Goal: Task Accomplishment & Management: Manage account settings

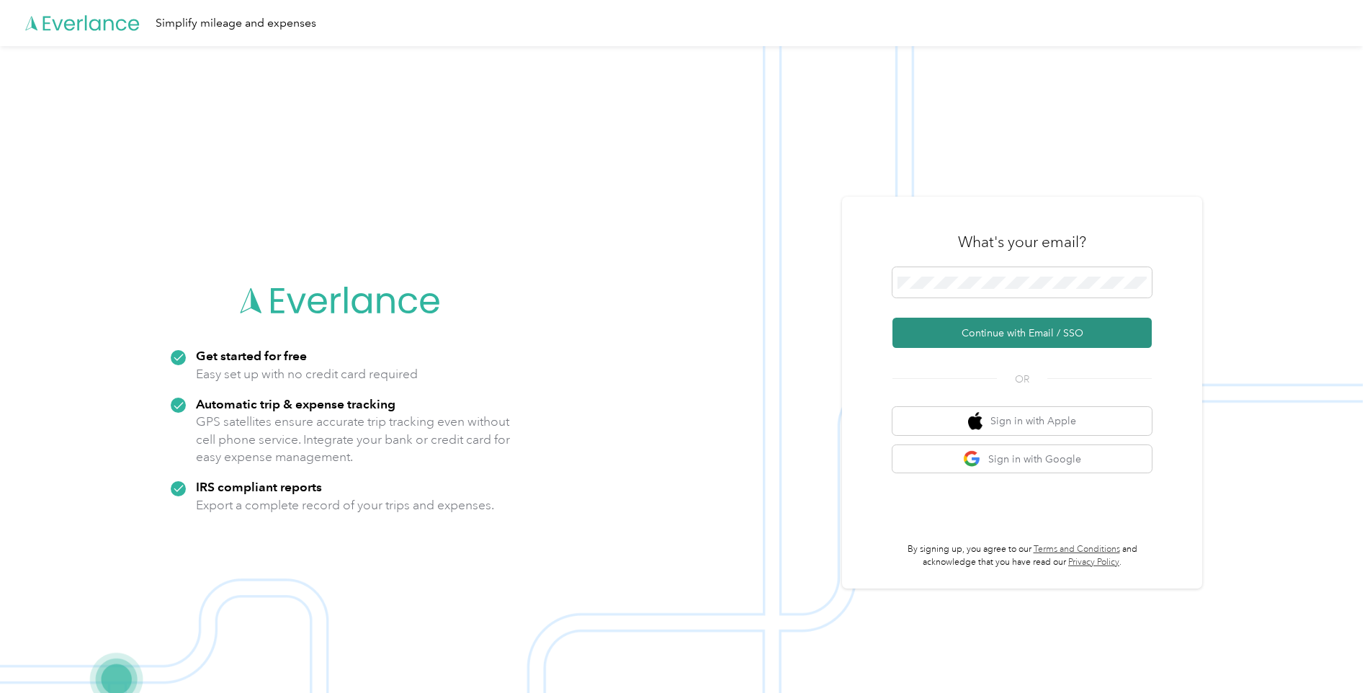
click at [983, 327] on button "Continue with Email / SSO" at bounding box center [1021, 333] width 259 height 30
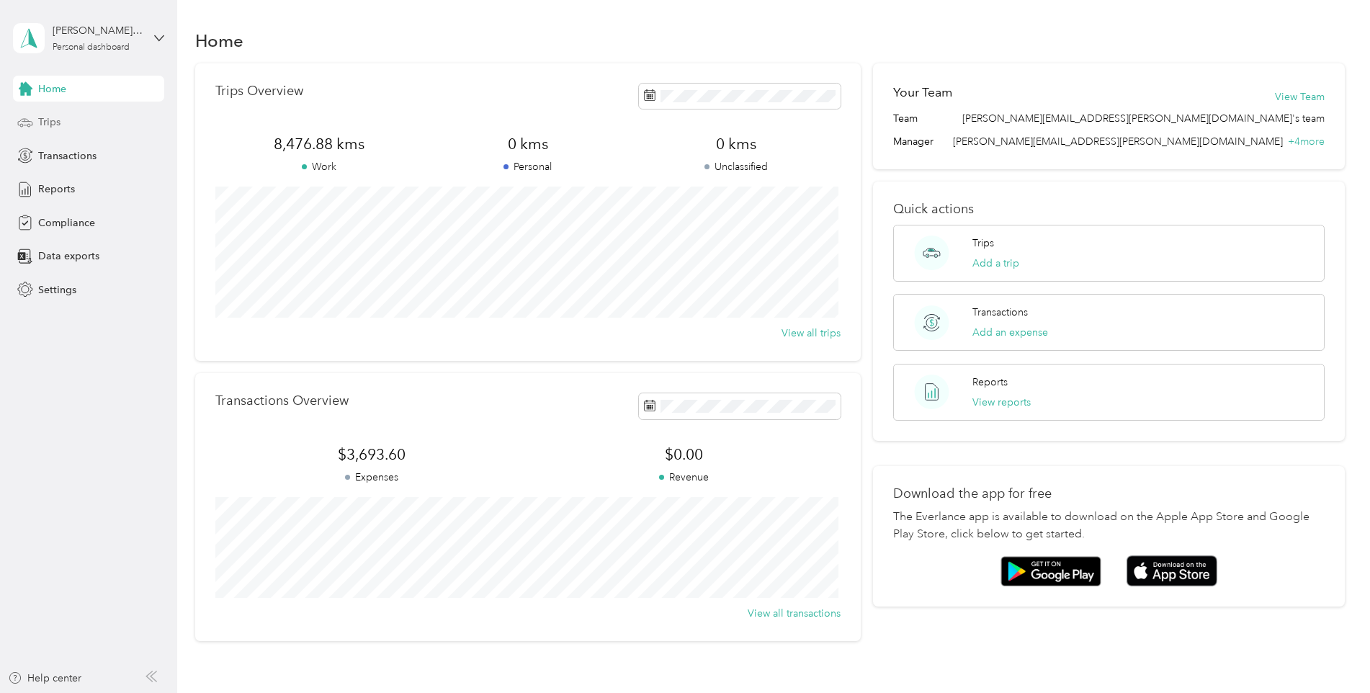
click at [41, 119] on span "Trips" at bounding box center [49, 122] width 22 height 15
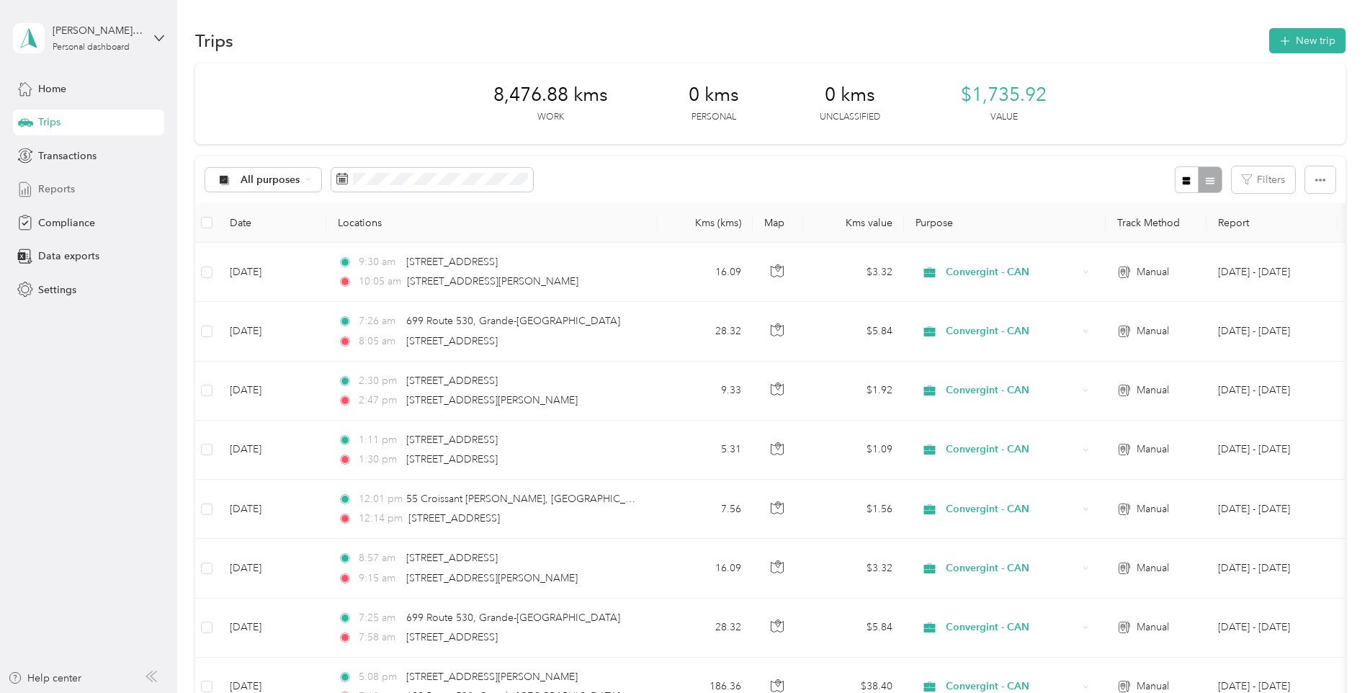
click at [60, 190] on span "Reports" at bounding box center [56, 188] width 37 height 15
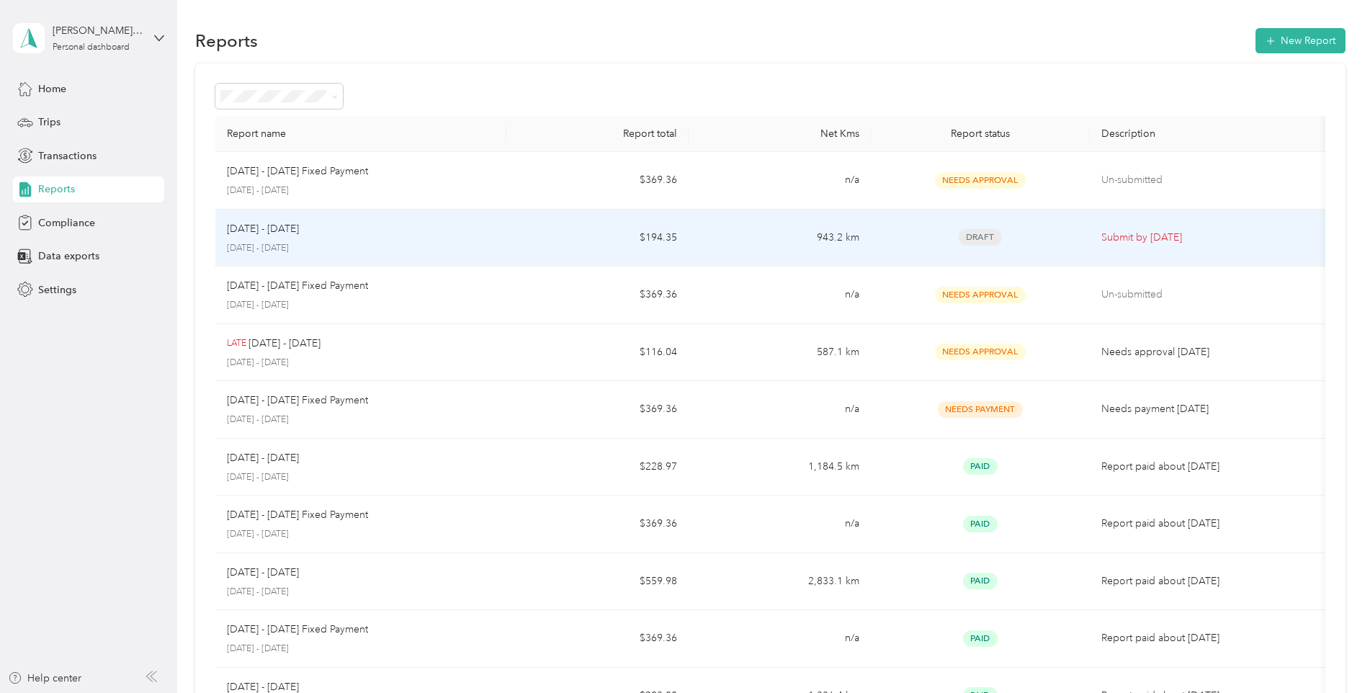
click at [1153, 238] on p "Submit by [DATE]" at bounding box center [1211, 238] width 220 height 16
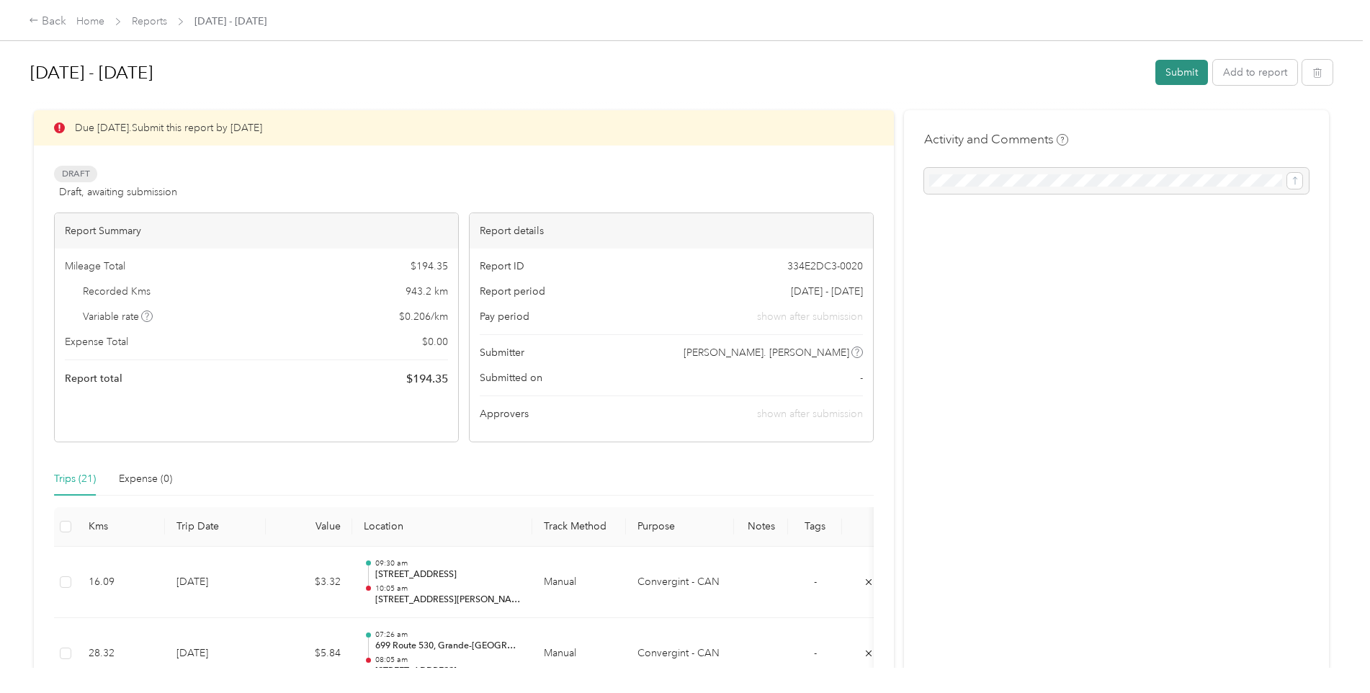
click at [1186, 60] on button "Submit" at bounding box center [1181, 72] width 53 height 25
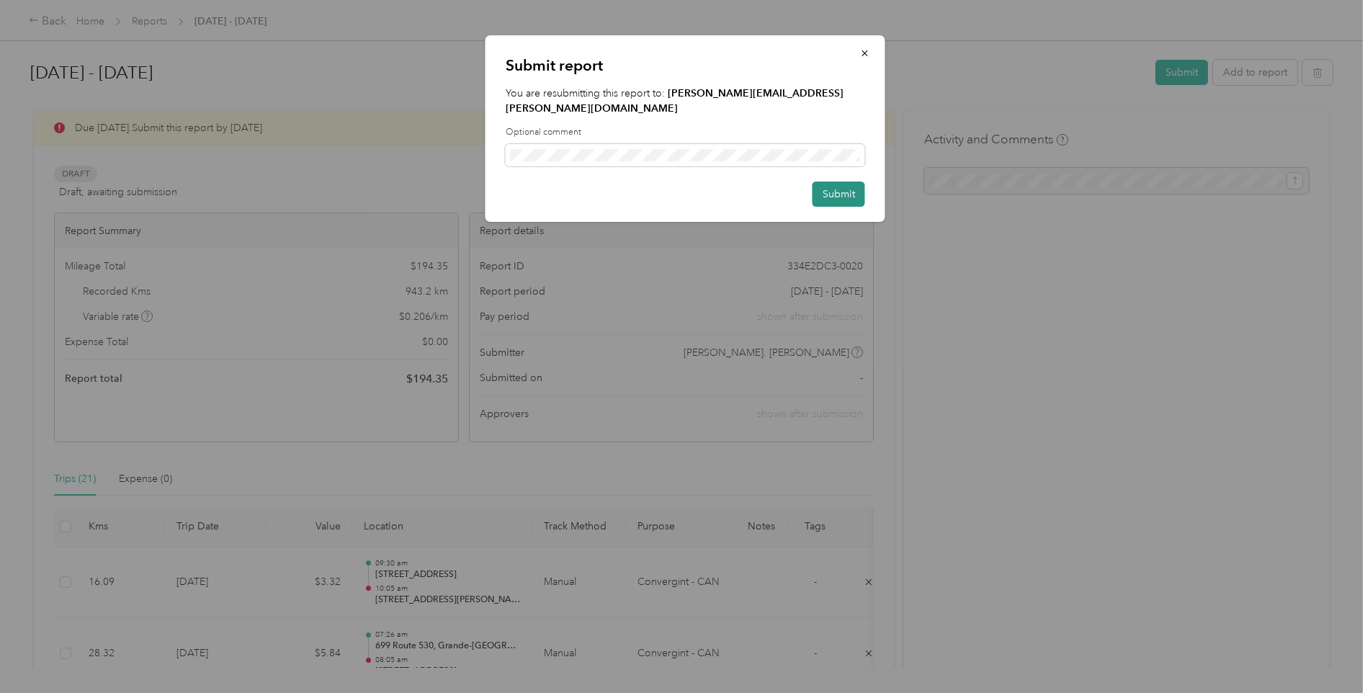
click at [822, 181] on button "Submit" at bounding box center [838, 193] width 53 height 25
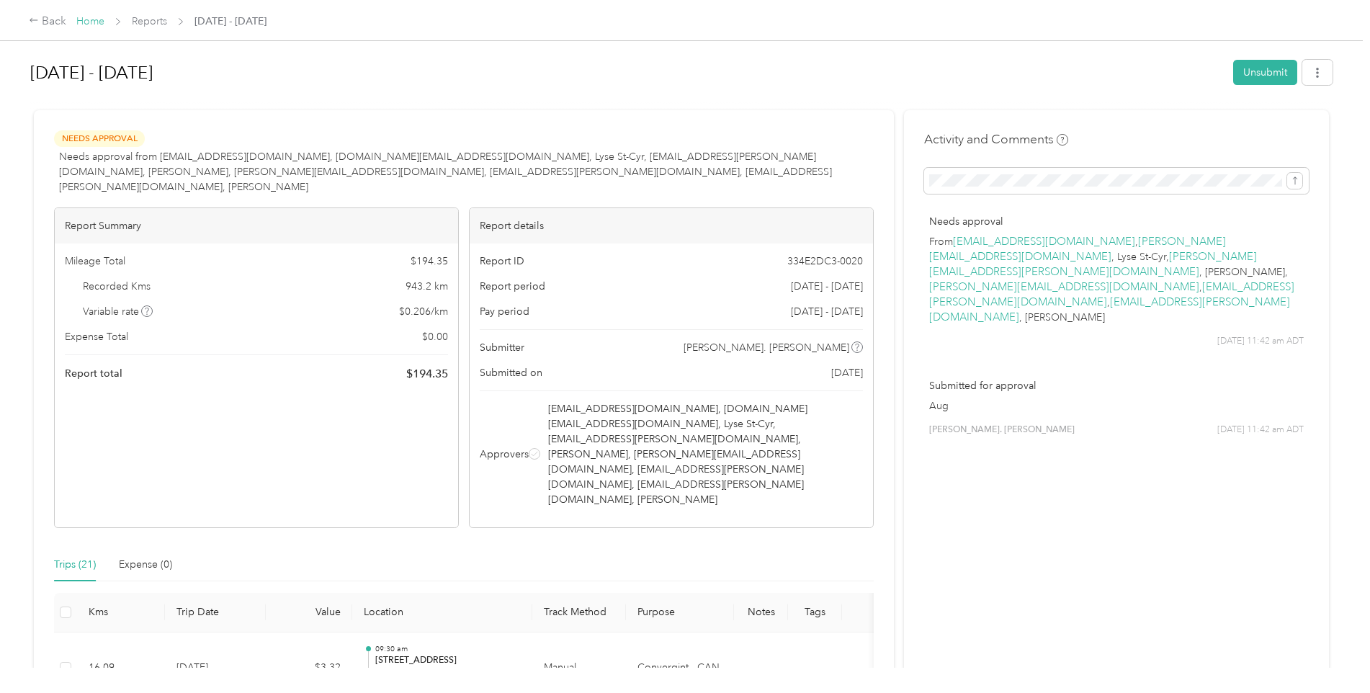
click at [83, 20] on link "Home" at bounding box center [90, 21] width 28 height 12
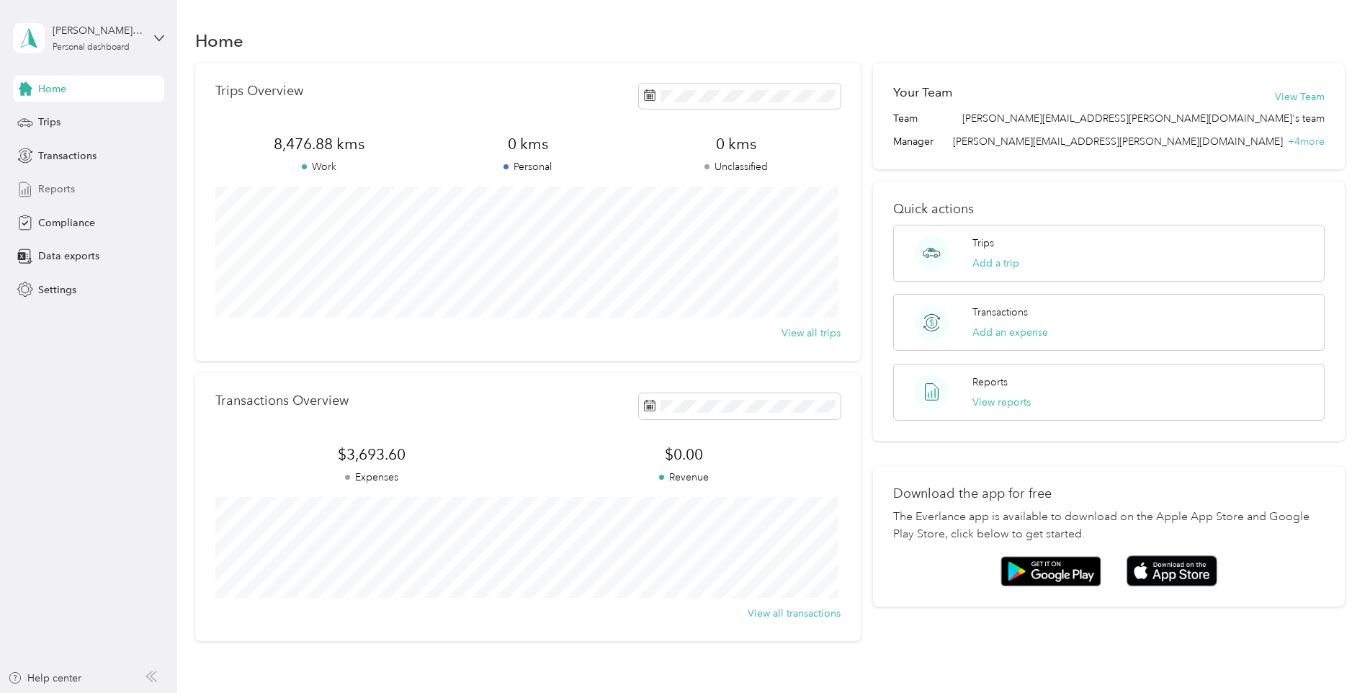
click at [69, 187] on span "Reports" at bounding box center [56, 188] width 37 height 15
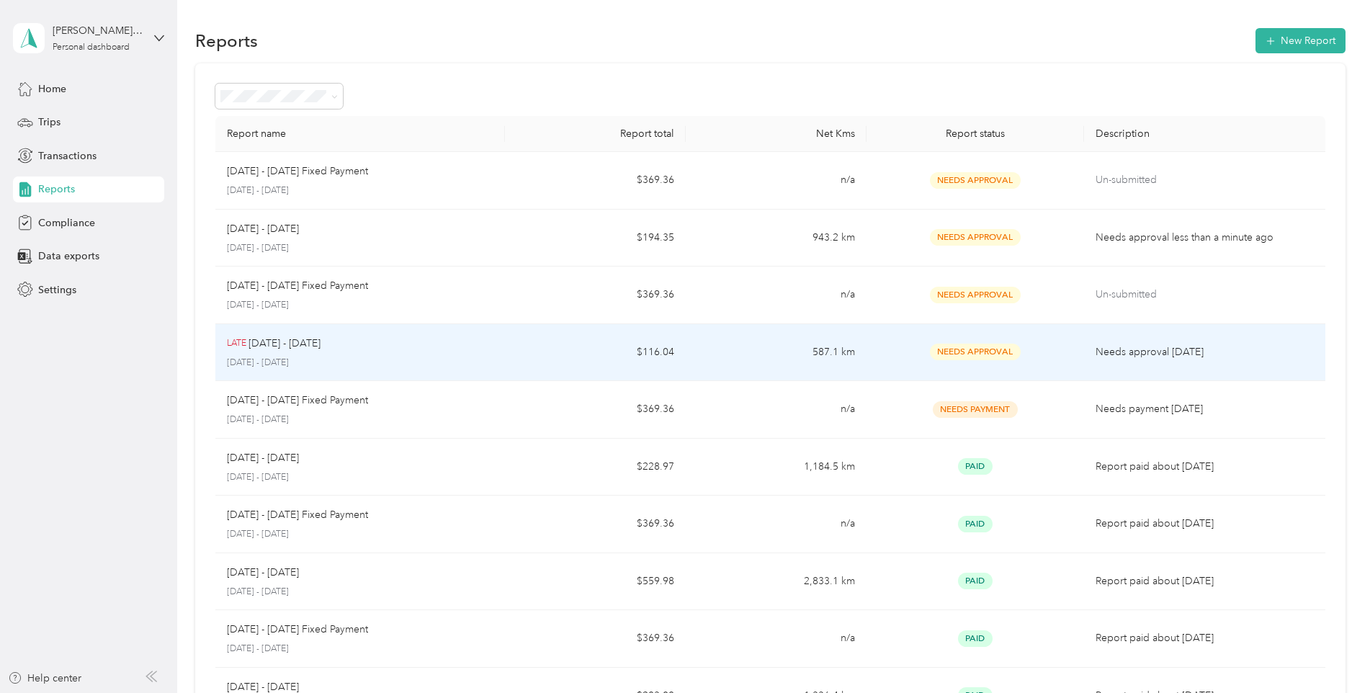
click at [1095, 352] on p "Needs approval [DATE]" at bounding box center [1204, 352] width 218 height 16
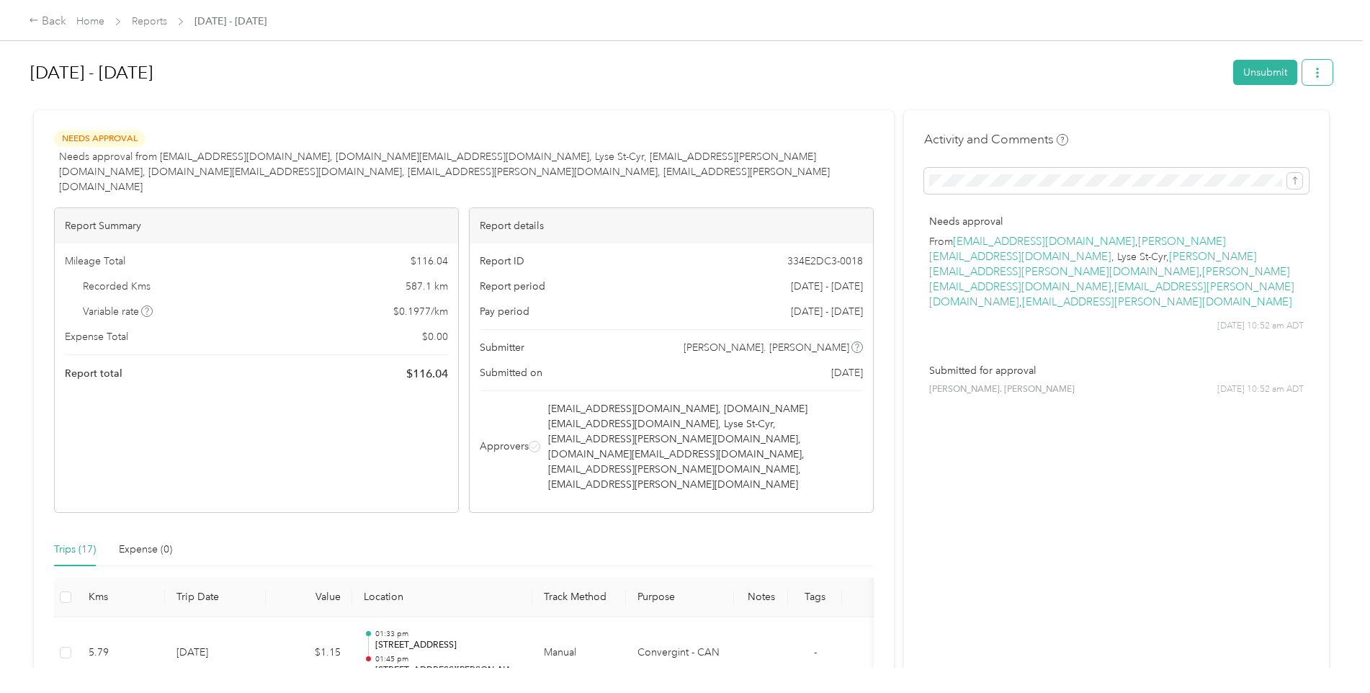
click at [1312, 73] on icon "button" at bounding box center [1317, 73] width 10 height 10
click at [1107, 79] on h1 "[DATE] - [DATE]" at bounding box center [626, 72] width 1193 height 35
click at [120, 140] on span "Needs Approval" at bounding box center [99, 138] width 91 height 17
click at [1003, 192] on span at bounding box center [1116, 181] width 385 height 26
click at [94, 24] on link "Home" at bounding box center [90, 21] width 28 height 12
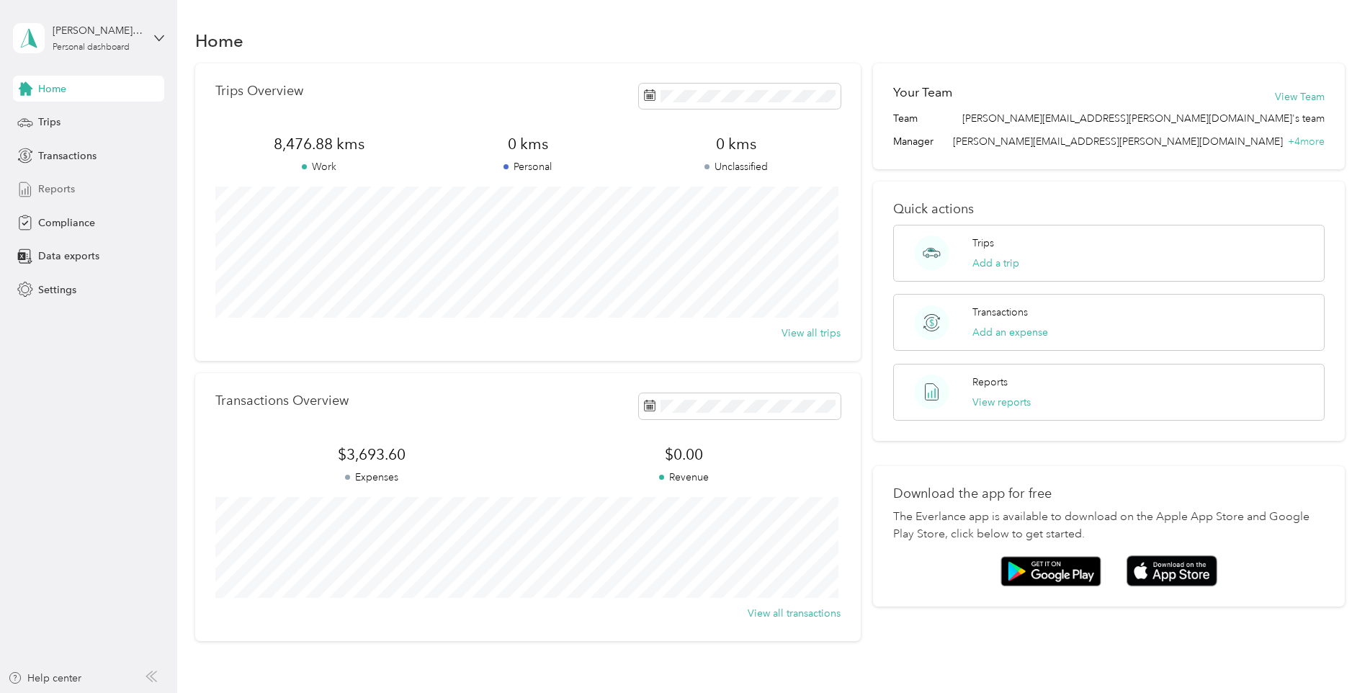
click at [62, 190] on span "Reports" at bounding box center [56, 188] width 37 height 15
